Goal: Transaction & Acquisition: Purchase product/service

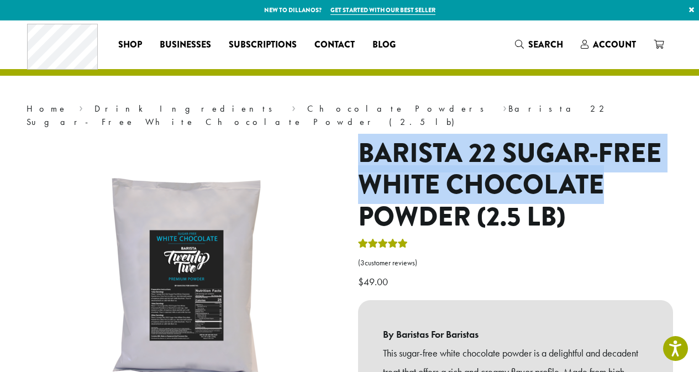
drag, startPoint x: 361, startPoint y: 142, endPoint x: 608, endPoint y: 167, distance: 248.2
click at [611, 167] on h1 "Barista 22 Sugar-Free White Chocolate Powder (2.5 lb)" at bounding box center [515, 186] width 315 height 96
copy h1 "Barista 22 Sugar-Free White Chocolate"
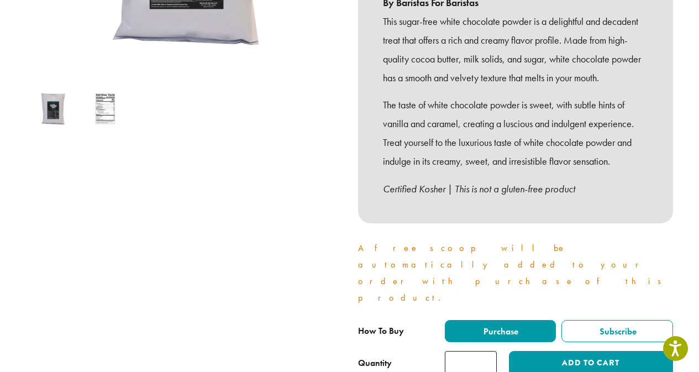
scroll to position [387, 0]
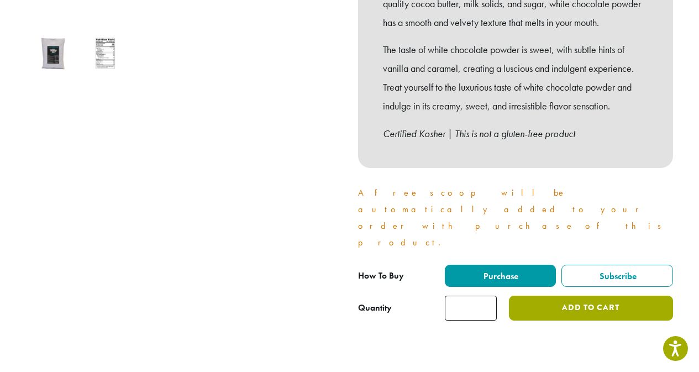
click at [569, 296] on button "Add to cart" at bounding box center [591, 308] width 164 height 25
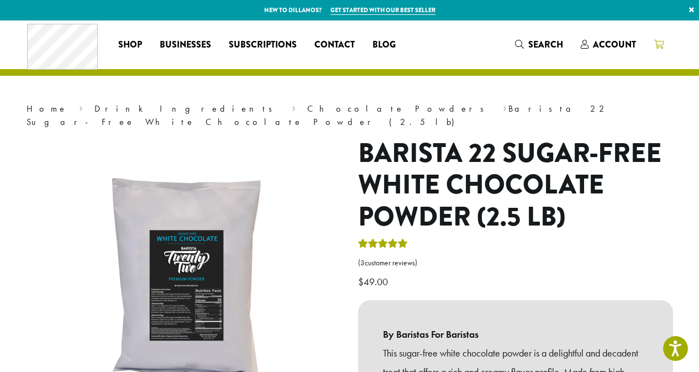
click at [656, 46] on icon at bounding box center [659, 44] width 10 height 9
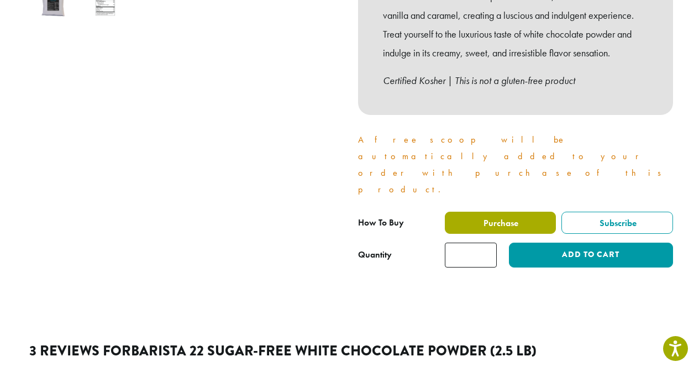
scroll to position [442, 0]
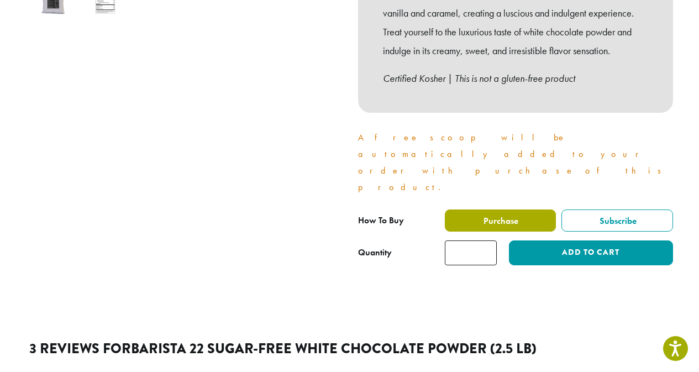
click at [502, 215] on span "Purchase" at bounding box center [500, 221] width 36 height 12
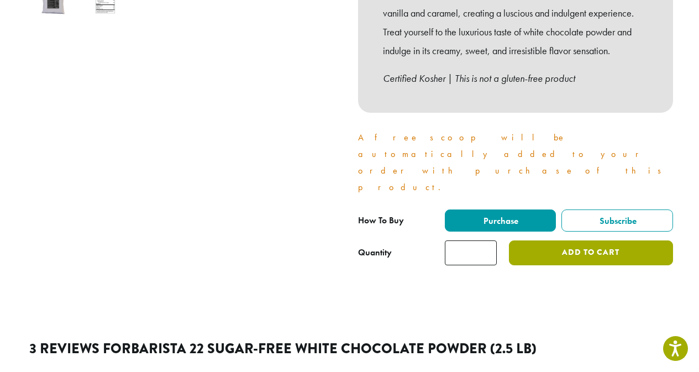
click at [565, 240] on button "Add to cart" at bounding box center [591, 252] width 164 height 25
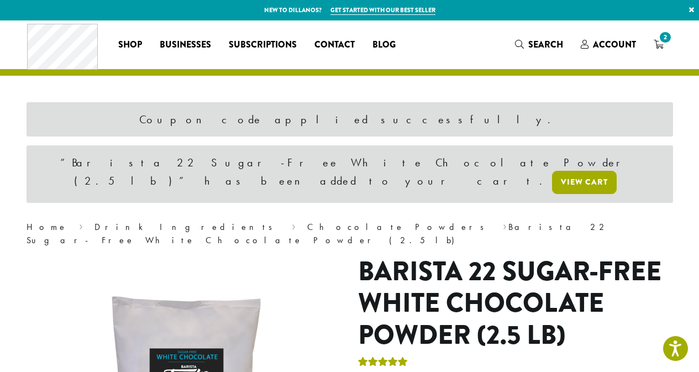
click at [552, 171] on link "View cart" at bounding box center [584, 182] width 65 height 23
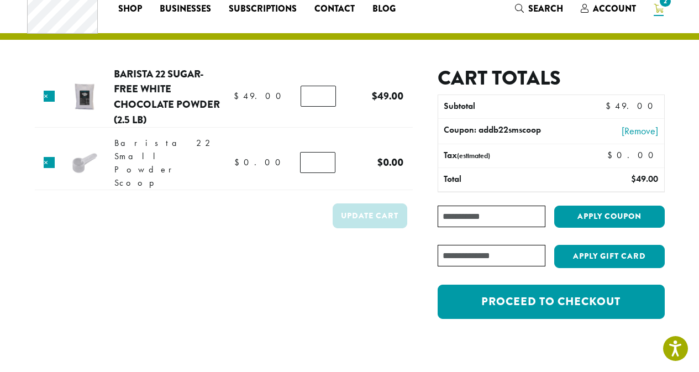
scroll to position [55, 0]
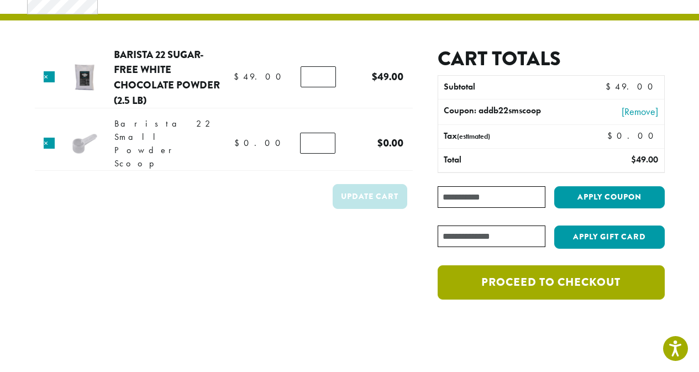
click at [543, 283] on link "Proceed to checkout" at bounding box center [551, 282] width 227 height 34
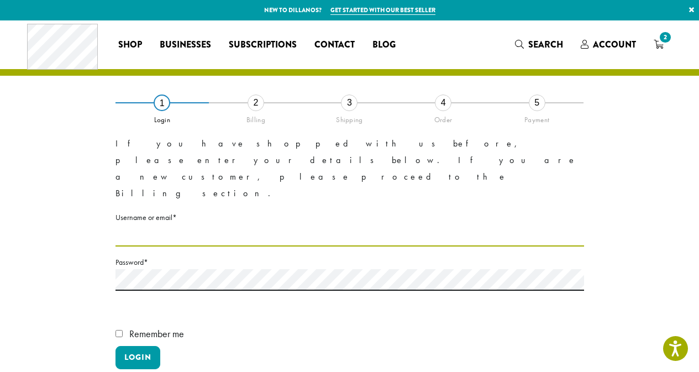
click at [207, 225] on input "Username or email * Required" at bounding box center [349, 236] width 469 height 22
click at [195, 225] on input "Username or email * Required" at bounding box center [349, 236] width 469 height 22
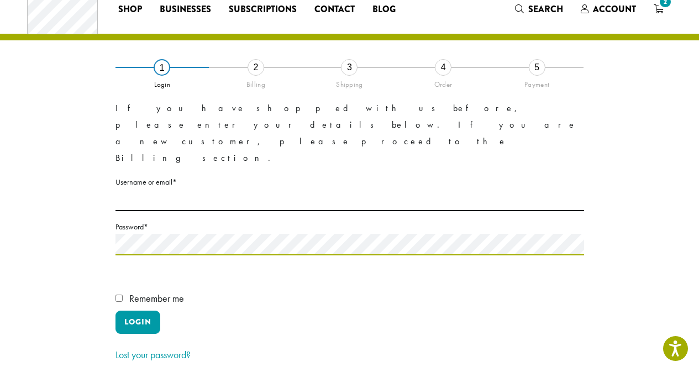
scroll to position [55, 0]
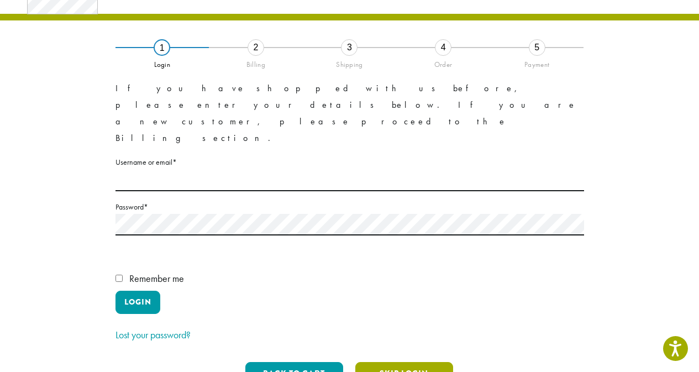
click at [402, 362] on button "Skip Login" at bounding box center [404, 373] width 98 height 23
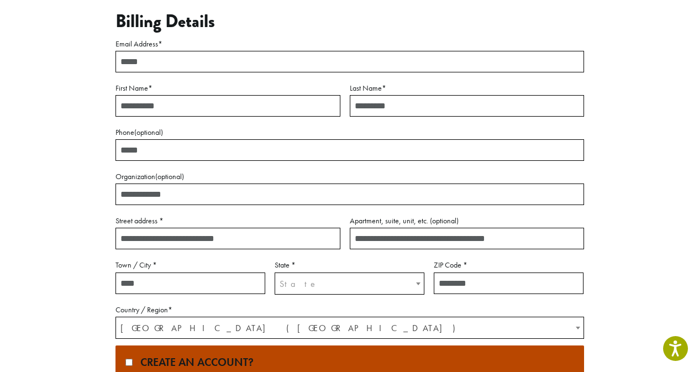
scroll to position [111, 0]
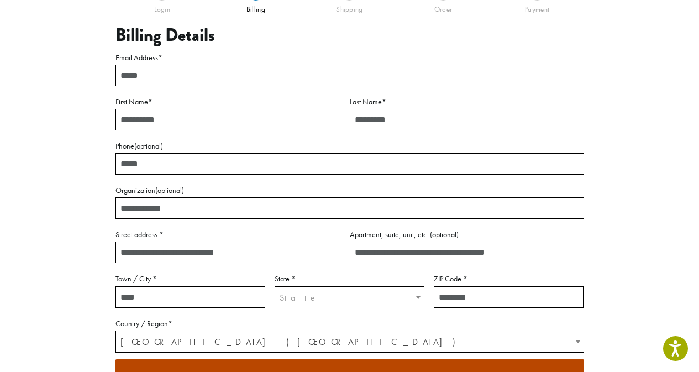
click at [156, 76] on input "Email Address *" at bounding box center [349, 76] width 469 height 22
type input "**********"
click at [157, 122] on input "First Name *" at bounding box center [227, 120] width 225 height 22
click at [144, 119] on input "First Name *" at bounding box center [227, 120] width 225 height 22
type input "*****"
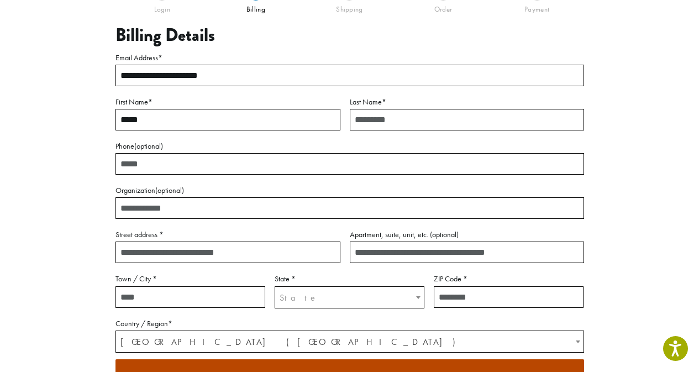
click at [392, 123] on input "Last Name *" at bounding box center [467, 120] width 234 height 22
type input "*********"
click at [172, 253] on input "Street address *" at bounding box center [227, 252] width 225 height 22
type input "**********"
click at [187, 293] on input "Town / City *" at bounding box center [190, 297] width 150 height 22
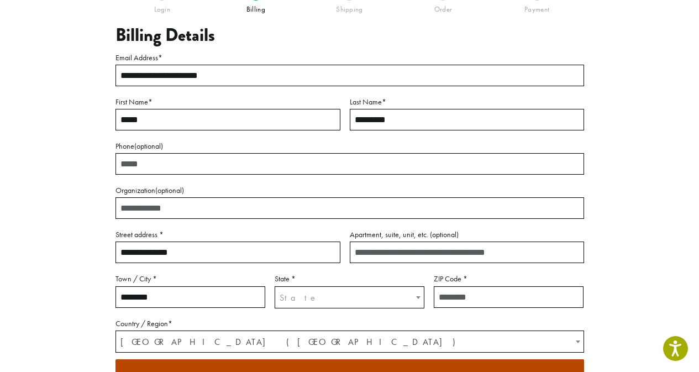
type input "********"
click at [302, 290] on span "State" at bounding box center [349, 298] width 149 height 22
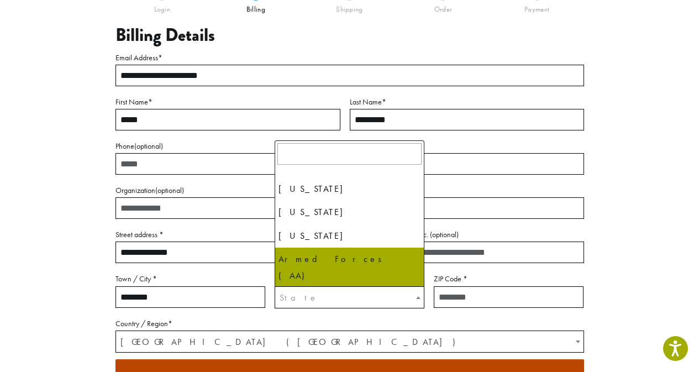
scroll to position [1090, 0]
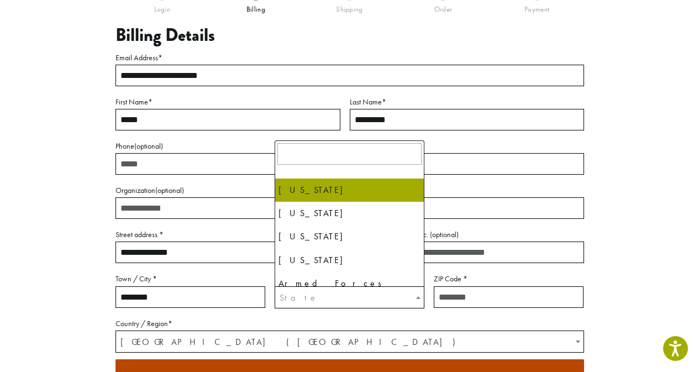
select select "**"
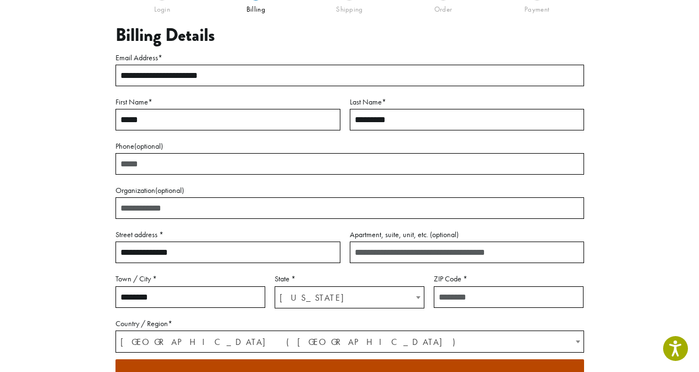
click at [457, 299] on input "ZIP Code *" at bounding box center [509, 297] width 150 height 22
type input "*****"
click at [611, 240] on div "**********" at bounding box center [350, 237] width 630 height 490
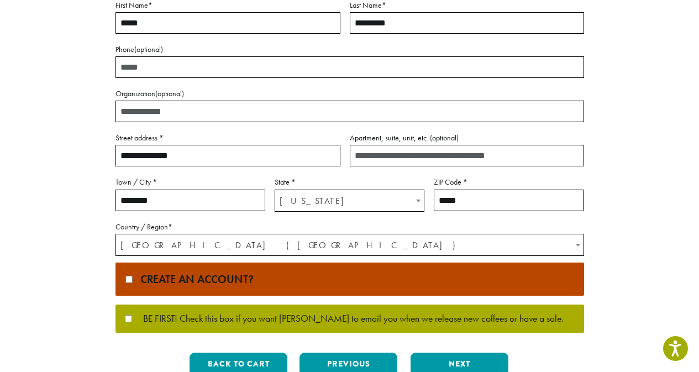
scroll to position [218, 0]
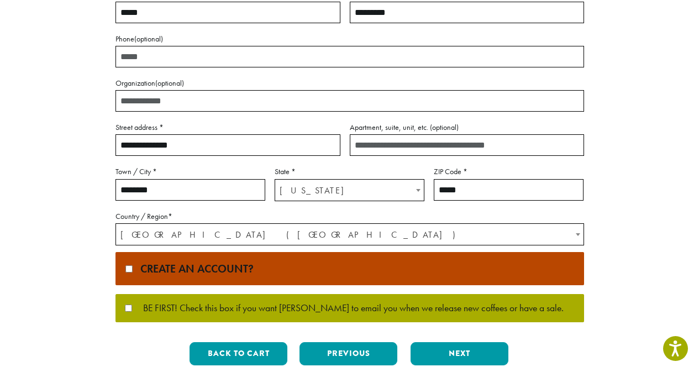
click at [124, 270] on label "Create an account?" at bounding box center [349, 268] width 469 height 33
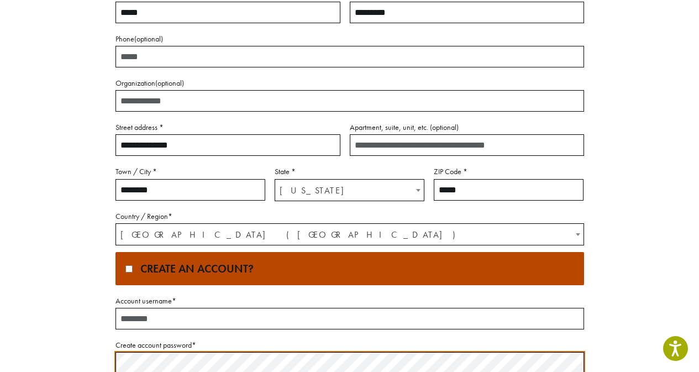
click at [148, 234] on span "United States (US)" at bounding box center [349, 235] width 467 height 22
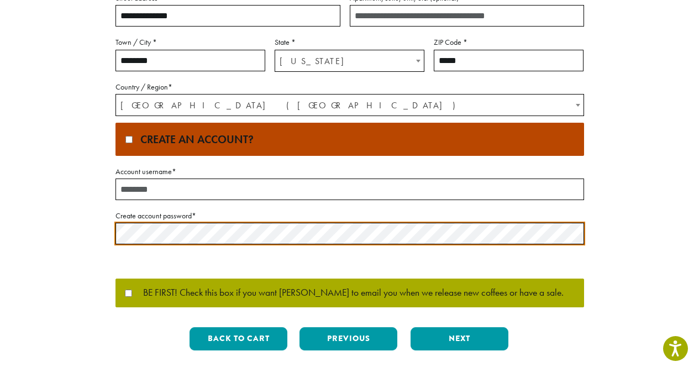
scroll to position [348, 0]
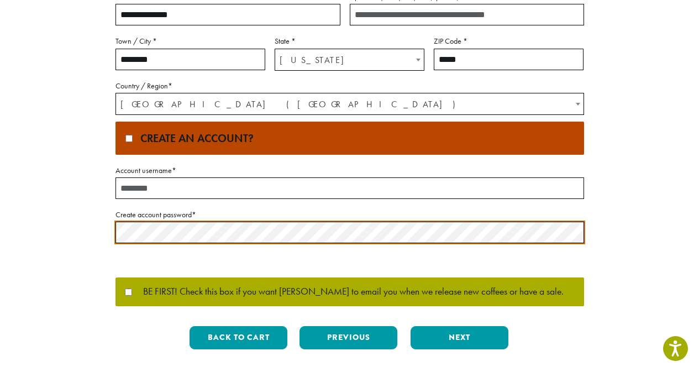
click at [159, 190] on input "Account username *" at bounding box center [349, 188] width 469 height 22
type input "**********"
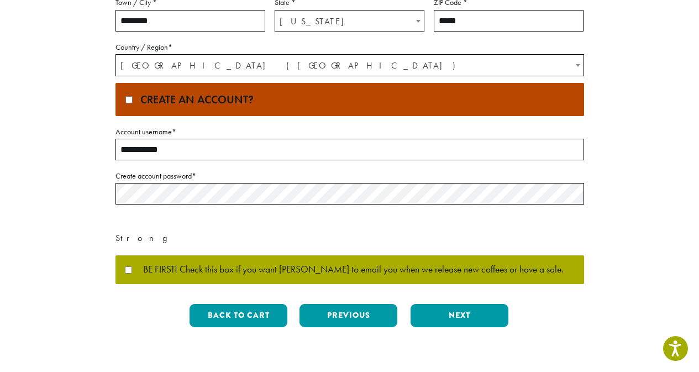
scroll to position [403, 0]
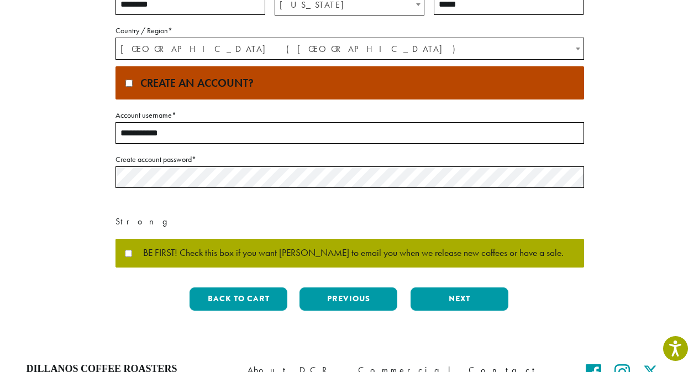
click at [63, 185] on div "**********" at bounding box center [350, 9] width 630 height 620
click at [448, 301] on button "Next" at bounding box center [460, 298] width 98 height 23
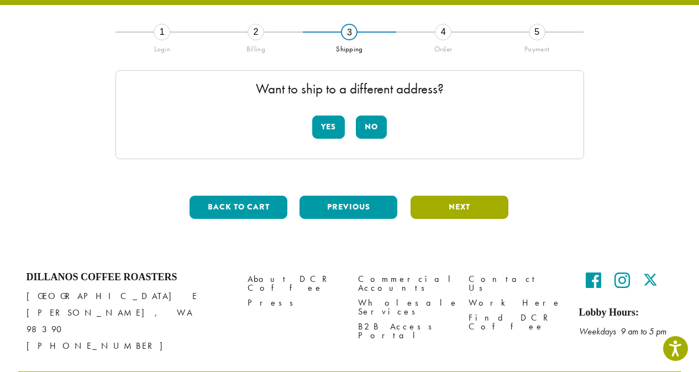
scroll to position [64, 0]
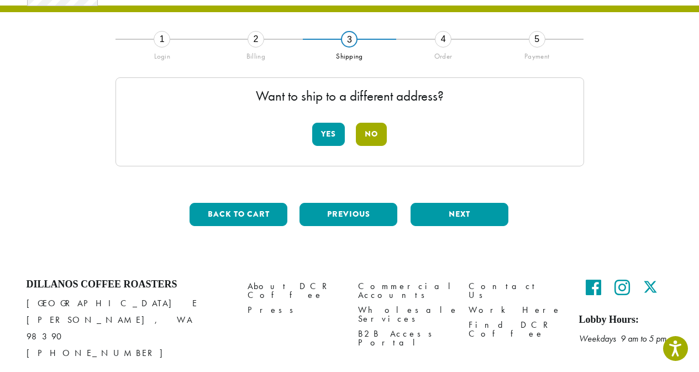
click at [367, 133] on button "No" at bounding box center [371, 134] width 31 height 23
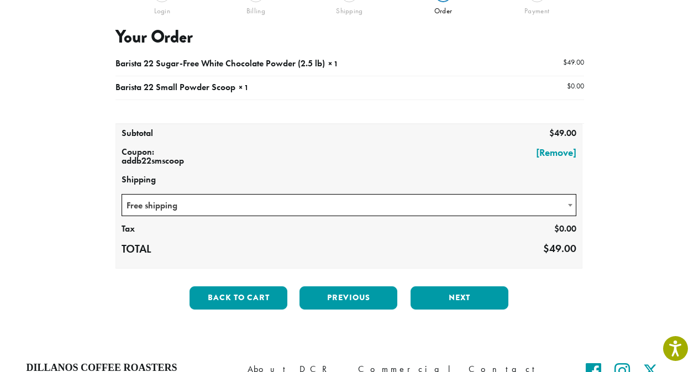
scroll to position [119, 0]
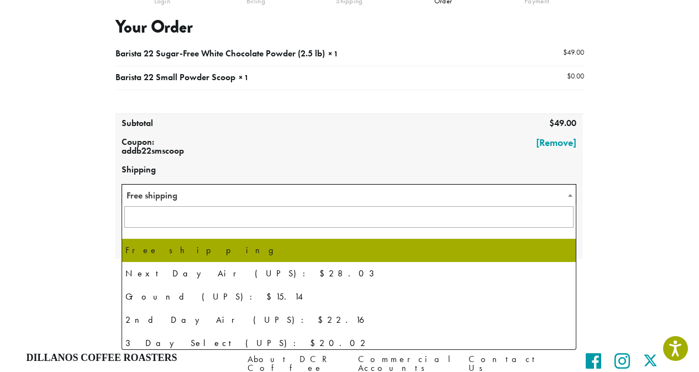
click at [437, 191] on span "Free shipping" at bounding box center [349, 196] width 454 height 22
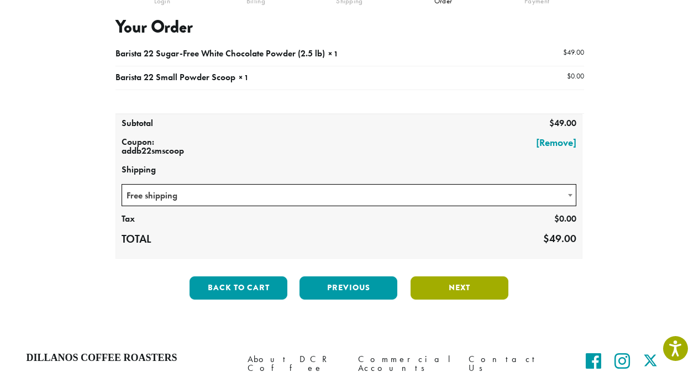
click at [443, 289] on button "Next" at bounding box center [460, 287] width 98 height 23
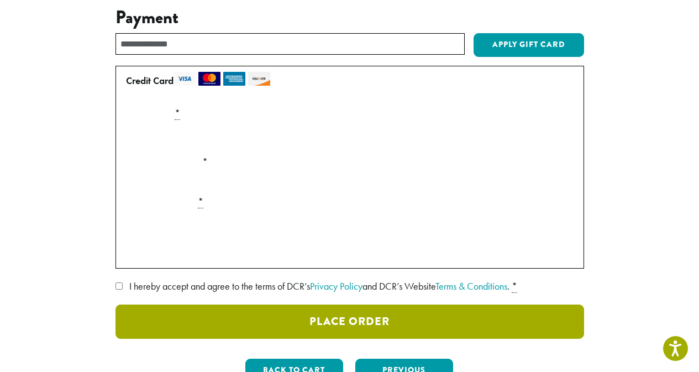
scroll to position [94, 0]
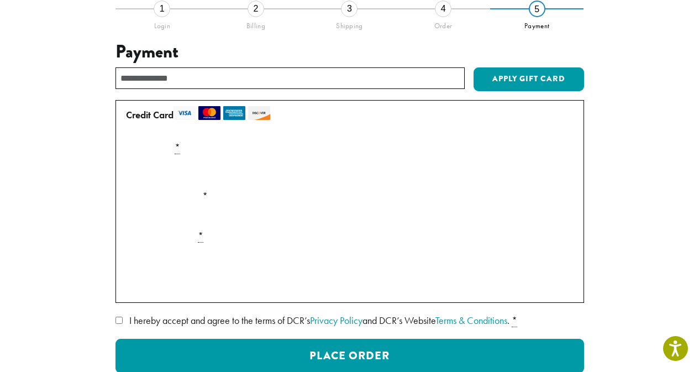
click at [120, 324] on label "I hereby accept and agree to the terms of DCR’s Privacy Policy and DCR’s Websit…" at bounding box center [349, 321] width 469 height 18
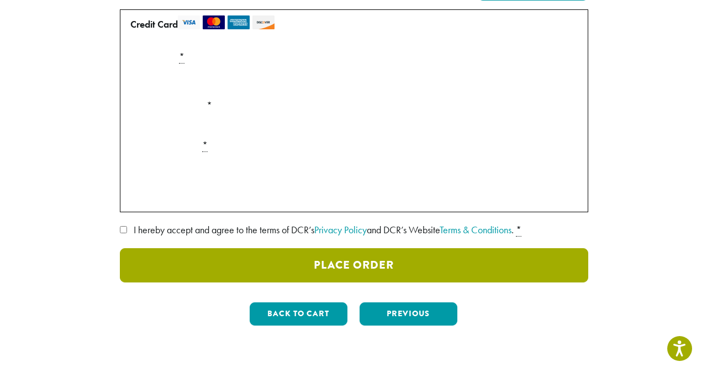
scroll to position [204, 0]
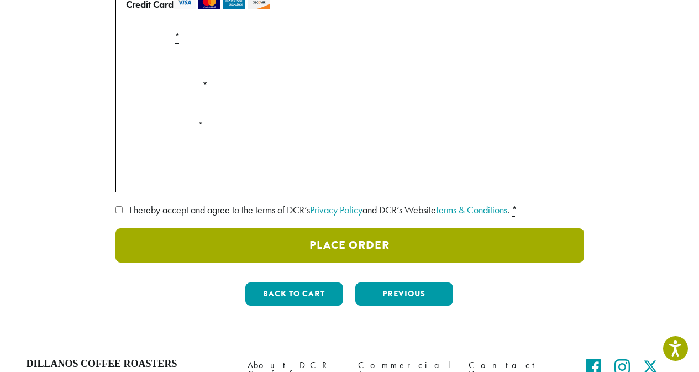
click at [363, 243] on button "Place Order" at bounding box center [349, 245] width 469 height 34
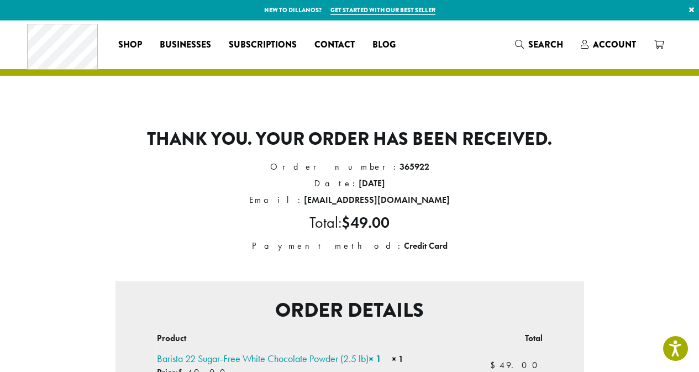
click at [556, 231] on li "Total: $ 49.00" at bounding box center [349, 222] width 469 height 29
